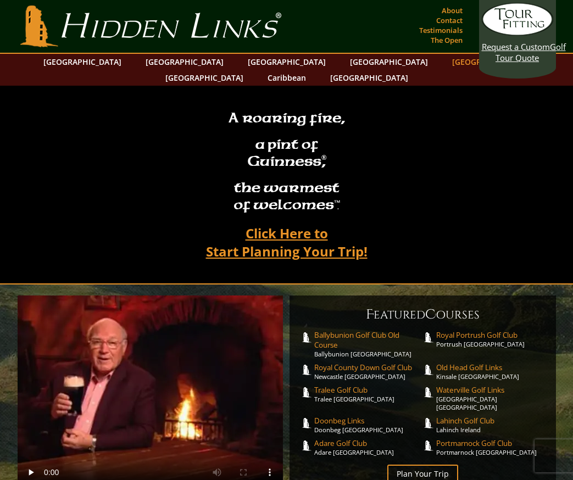
click at [447, 59] on link "[GEOGRAPHIC_DATA]" at bounding box center [491, 62] width 89 height 16
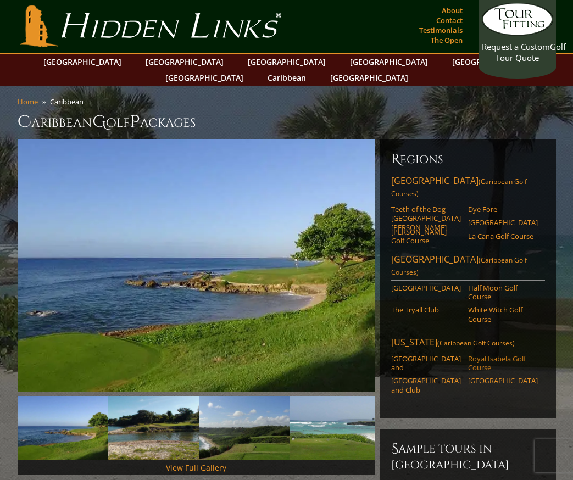
click at [478, 354] on link "Royal Isabela Golf Course" at bounding box center [503, 363] width 70 height 18
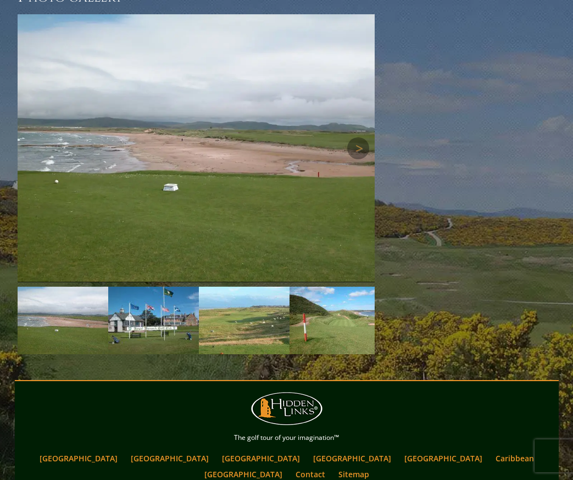
scroll to position [1624, 0]
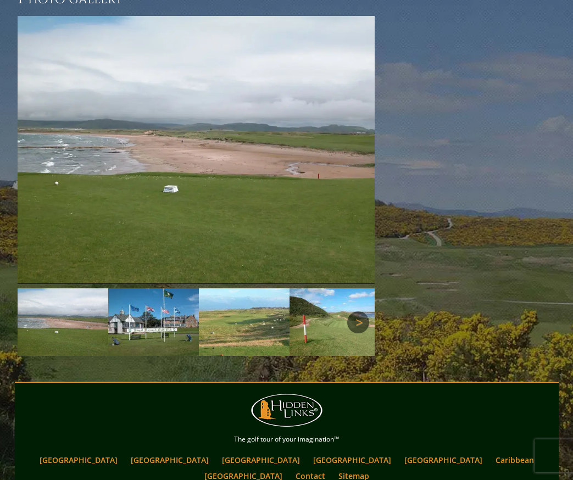
click at [351, 312] on link "Next" at bounding box center [358, 323] width 22 height 22
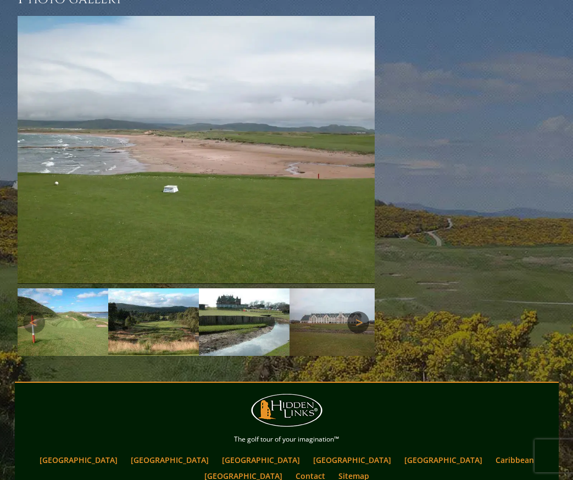
click at [351, 312] on link "Next" at bounding box center [358, 323] width 22 height 22
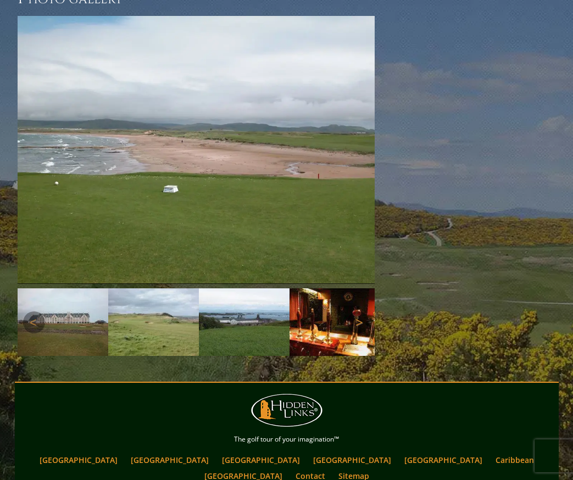
click at [351, 312] on link "Next" at bounding box center [358, 323] width 22 height 22
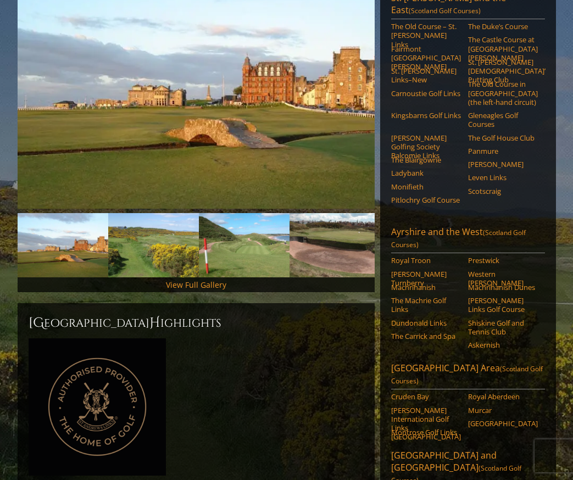
scroll to position [0, 0]
